Goal: Task Accomplishment & Management: Complete application form

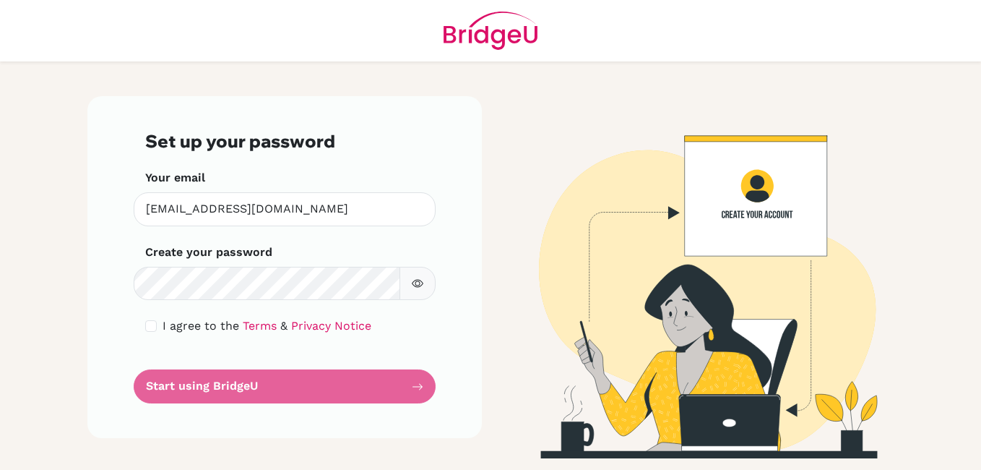
click at [270, 380] on form "Set up your password Your email vkjha@sxc.edu.np Invalid email Create your pass…" at bounding box center [284, 267] width 279 height 272
click at [418, 387] on form "Set up your password Your email vkjha@sxc.edu.np Invalid email Create your pass…" at bounding box center [284, 267] width 279 height 272
click at [473, 297] on div "Set up your password Your email vkjha@sxc.edu.np Invalid email Create your pass…" at bounding box center [284, 267] width 395 height 342
click at [150, 327] on input "checkbox" at bounding box center [151, 326] width 12 height 12
checkbox input "true"
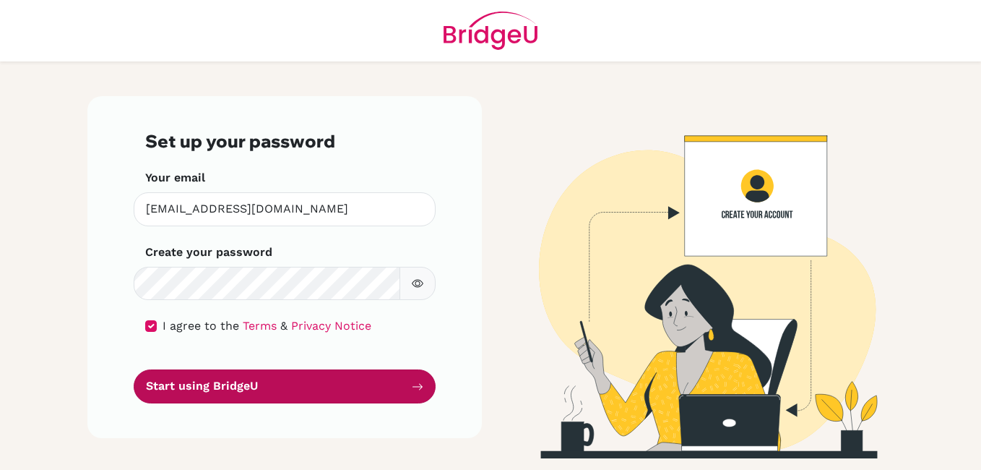
click at [216, 382] on button "Start using BridgeU" at bounding box center [285, 386] width 302 height 34
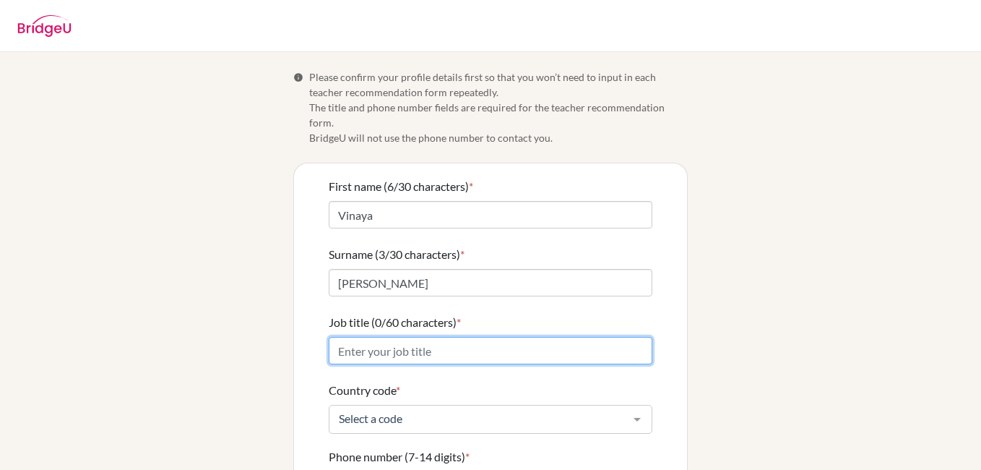
click at [507, 337] on input "Job title (0/60 characters) *" at bounding box center [491, 350] width 324 height 27
type input "Lecturer"
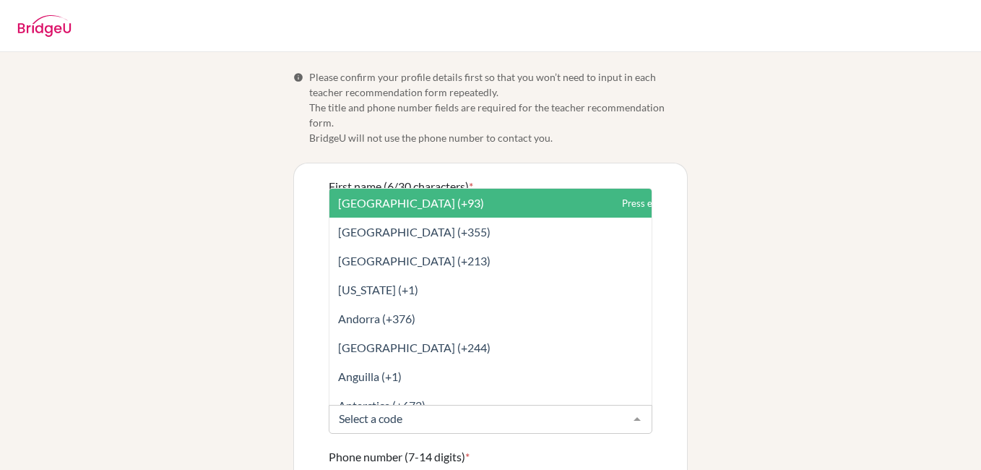
click at [636, 408] on div at bounding box center [637, 418] width 29 height 27
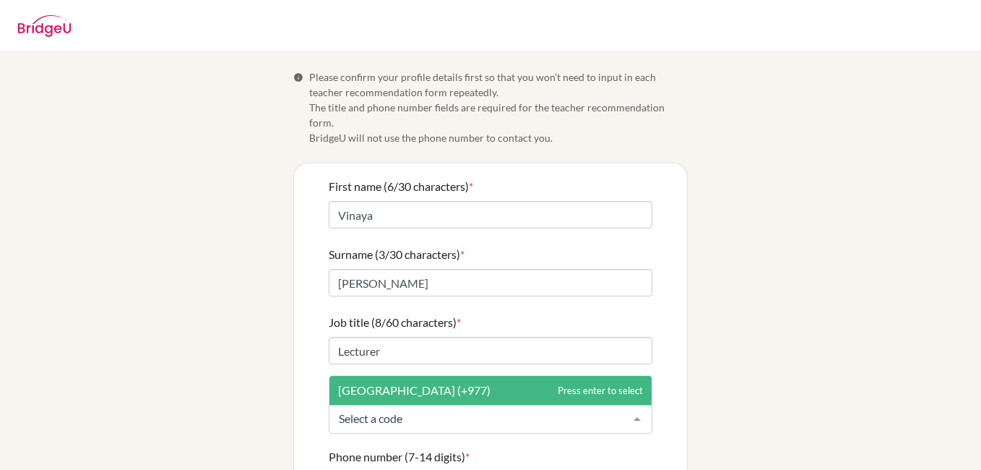
click at [702, 391] on div "Info Please confirm your profile details first so that you won’t need to input …" at bounding box center [491, 356] width 824 height 574
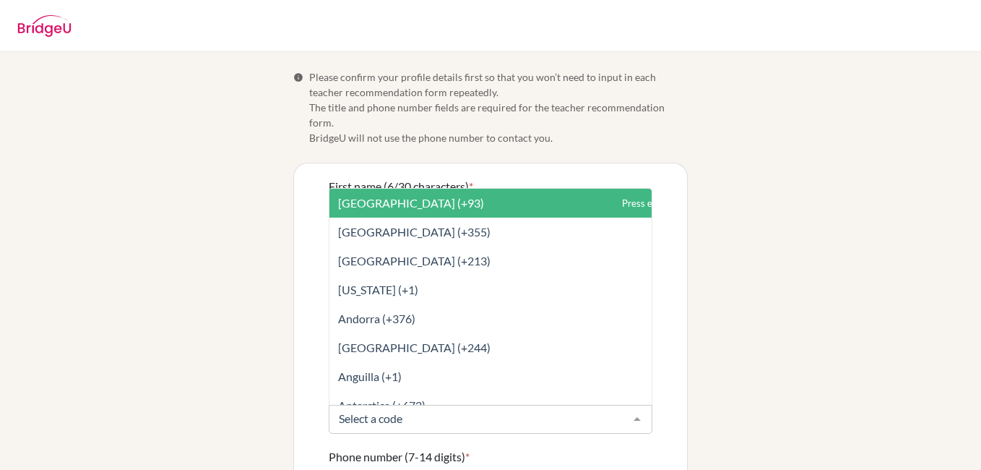
drag, startPoint x: 470, startPoint y: 408, endPoint x: 327, endPoint y: 408, distance: 143.1
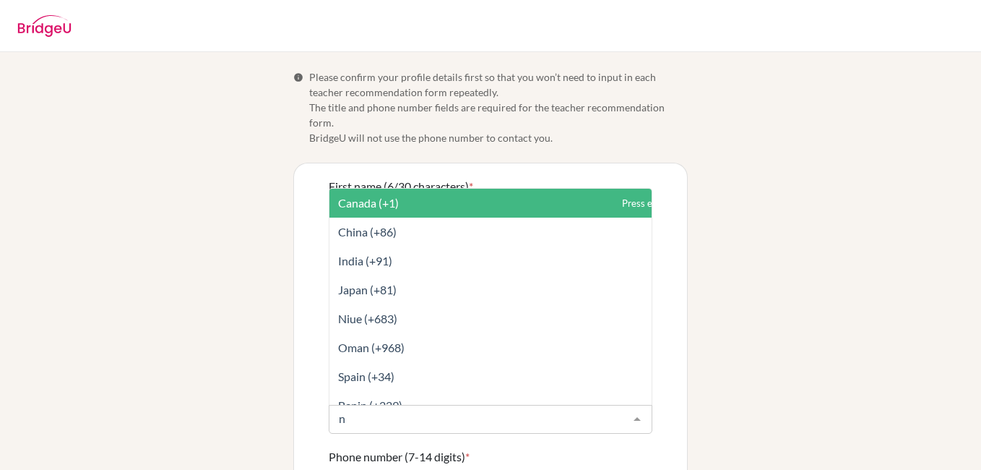
type input "ne"
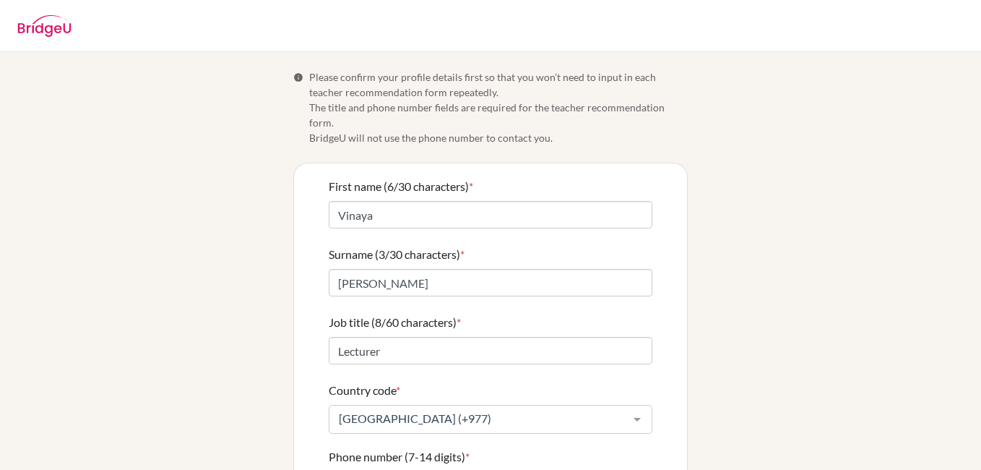
click at [669, 401] on div "First name (6/30 characters) * [PERSON_NAME] Surname (3/30 characters) * [PERSO…" at bounding box center [490, 403] width 393 height 480
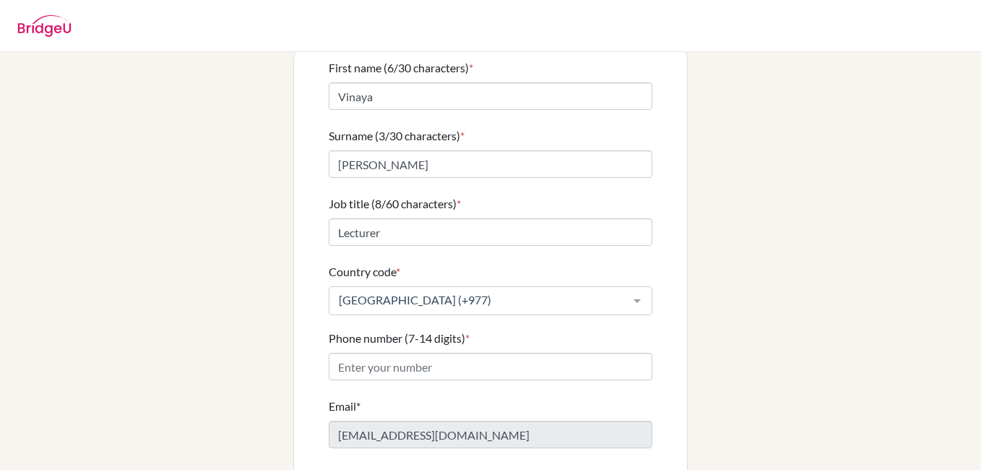
scroll to position [145, 0]
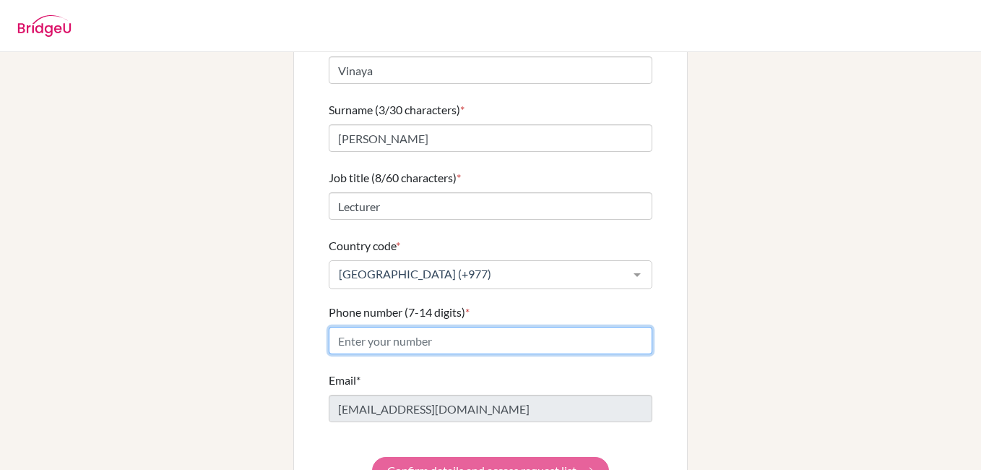
click at [457, 328] on input "Phone number (7-14 digits) *" at bounding box center [491, 340] width 324 height 27
type input "9841200267"
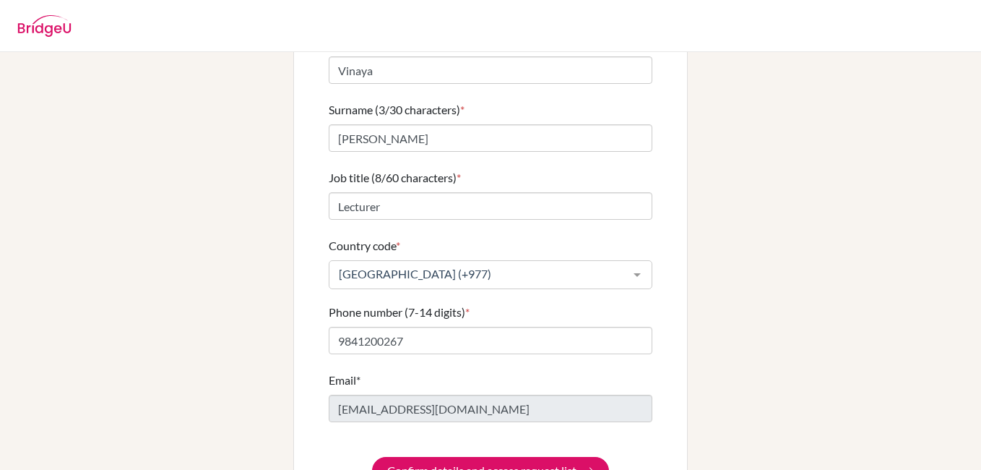
click at [710, 361] on div "Info Please confirm your profile details first so that you won’t need to input …" at bounding box center [491, 212] width 824 height 574
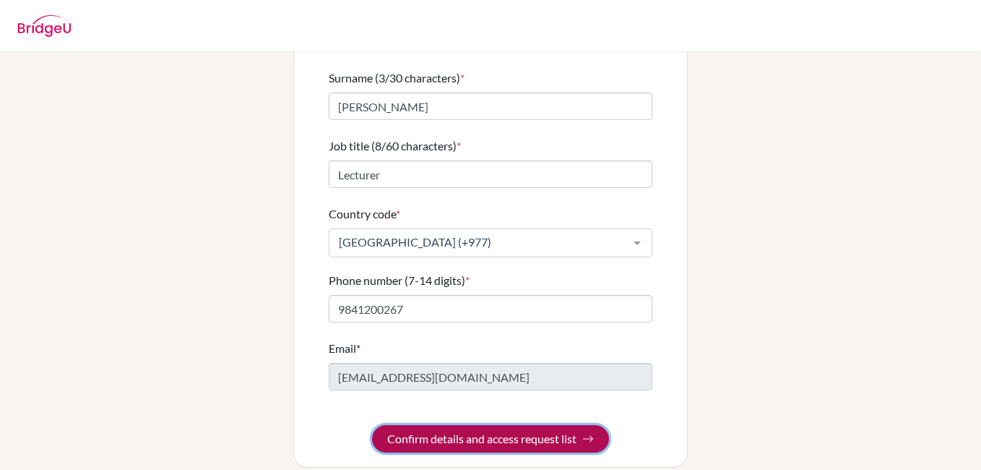
click at [557, 425] on button "Confirm details and access request list" at bounding box center [490, 438] width 237 height 27
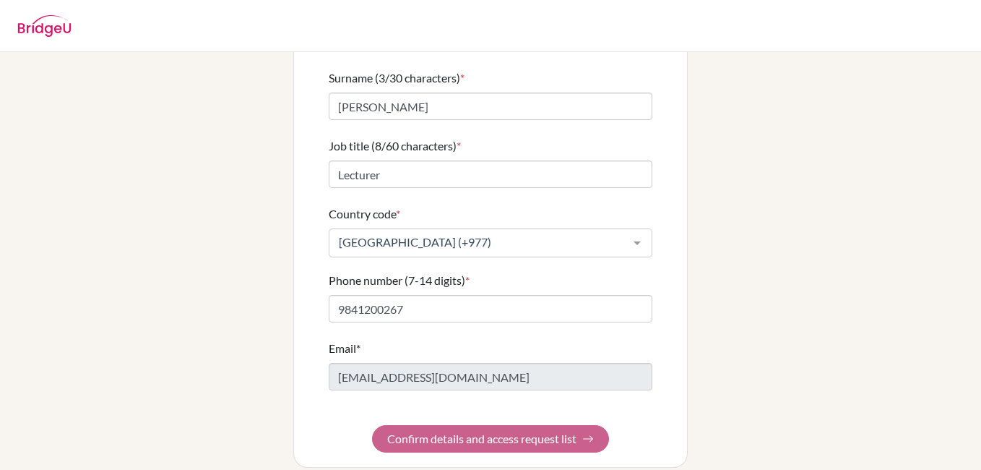
scroll to position [0, 0]
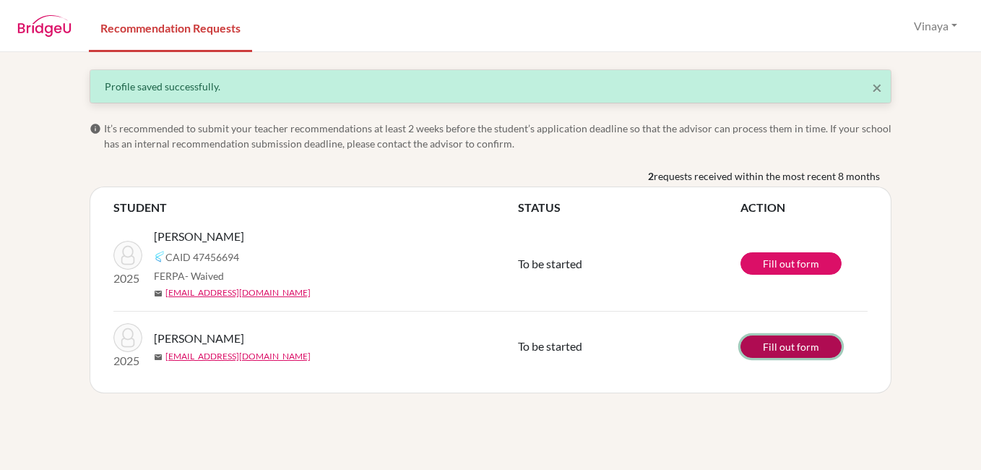
click at [779, 349] on link "Fill out form" at bounding box center [791, 346] width 101 height 22
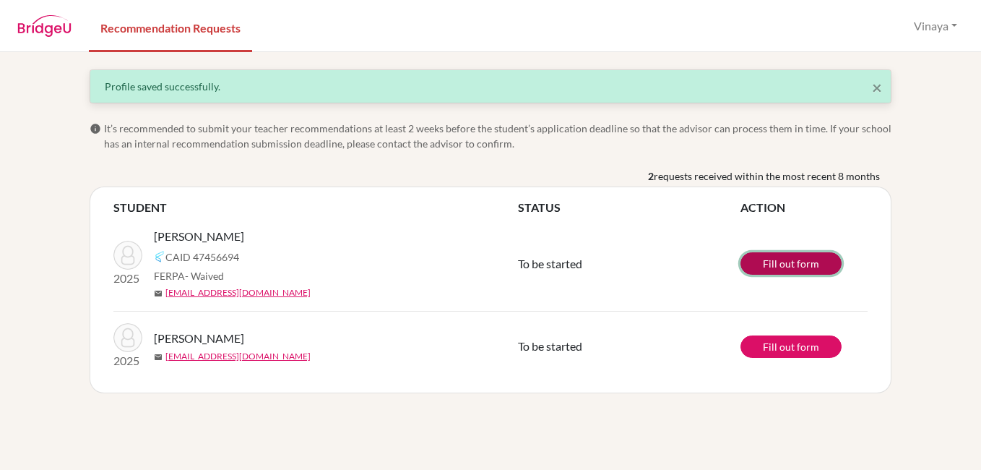
click at [791, 264] on link "Fill out form" at bounding box center [791, 263] width 101 height 22
